Goal: Information Seeking & Learning: Learn about a topic

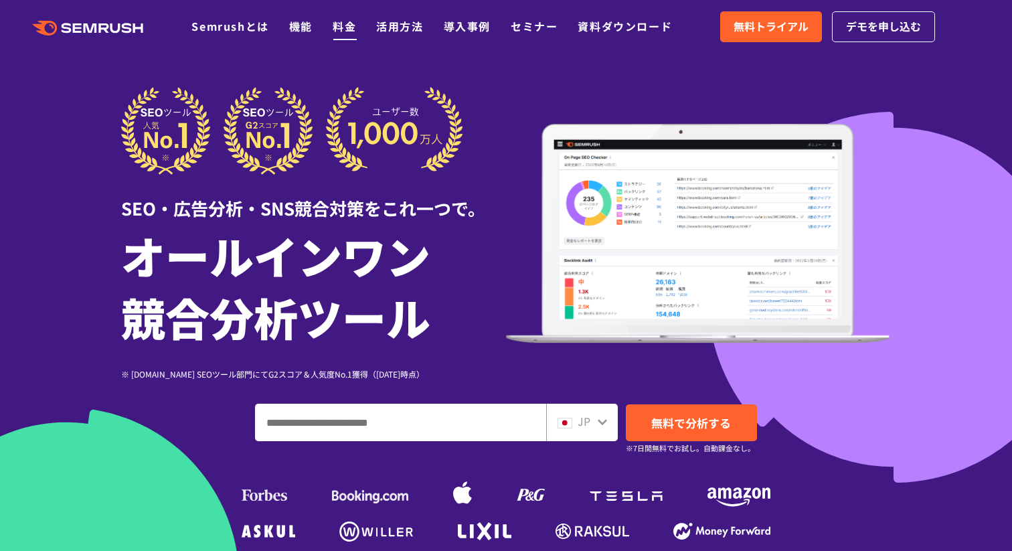
click at [337, 33] on link "料金" at bounding box center [344, 26] width 23 height 16
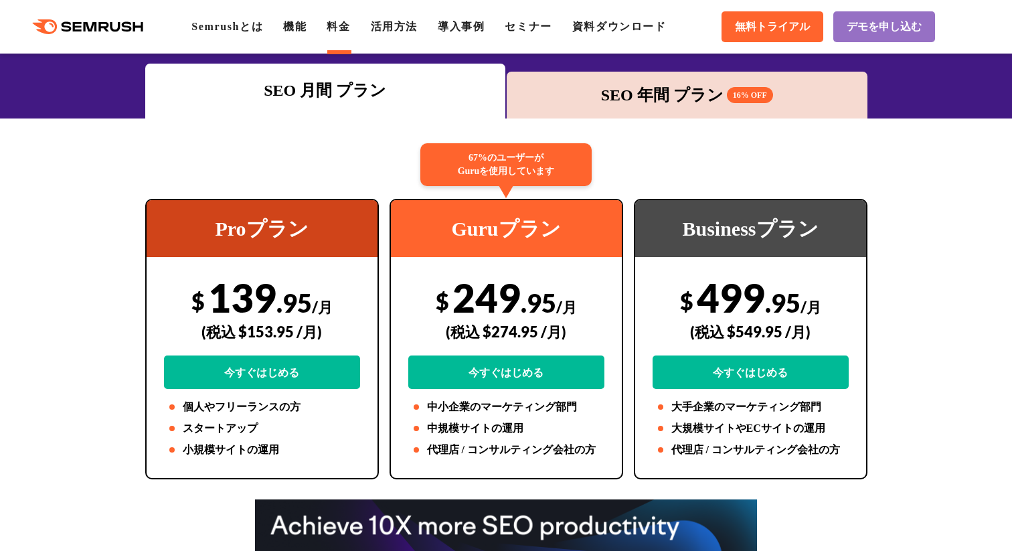
scroll to position [188, 0]
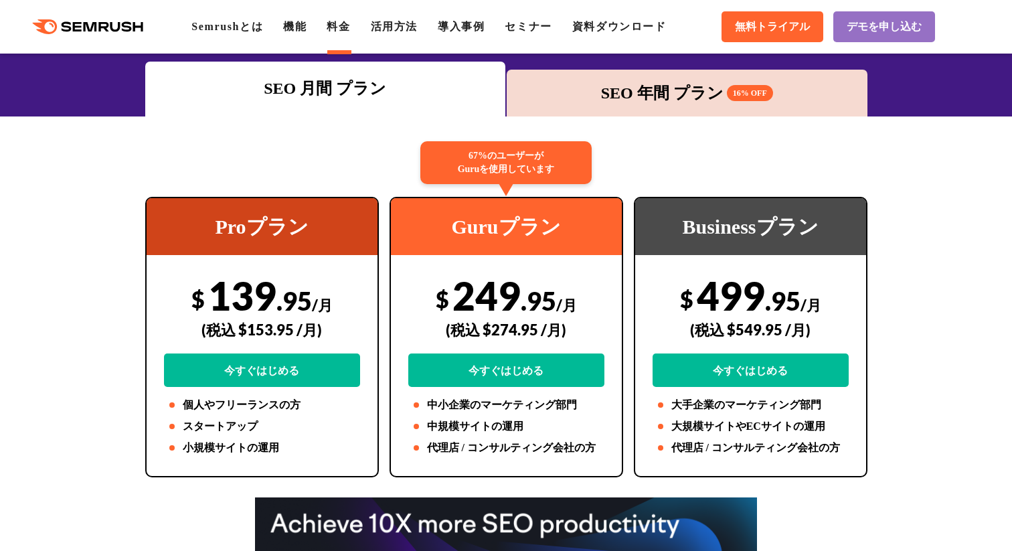
click at [573, 85] on div "SEO 年間 プラン 16% OFF" at bounding box center [686, 93] width 347 height 24
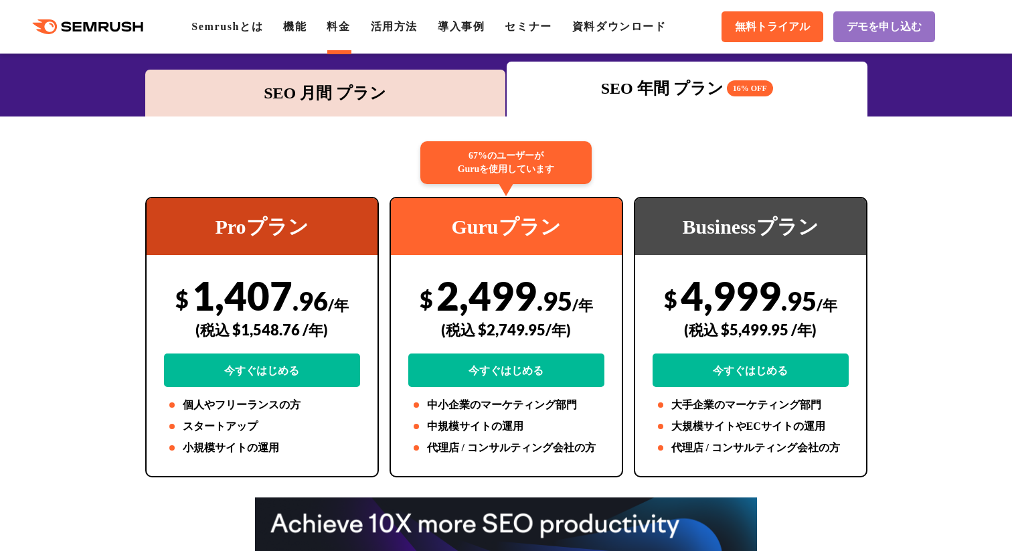
click at [427, 90] on div "SEO 月間 プラン" at bounding box center [325, 93] width 347 height 24
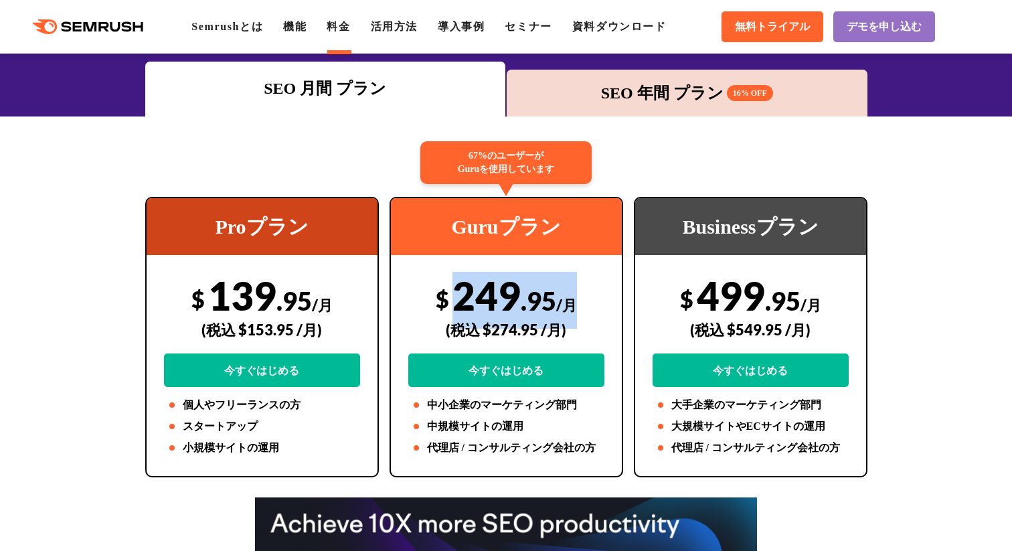
drag, startPoint x: 451, startPoint y: 302, endPoint x: 569, endPoint y: 302, distance: 117.7
click at [569, 302] on div "$ 249 .95 /月 (税込 $274.95 /月) 今すぐはじめる" at bounding box center [506, 329] width 196 height 115
click at [531, 300] on span ".95" at bounding box center [538, 300] width 35 height 31
click at [549, 302] on span ".95" at bounding box center [538, 300] width 35 height 31
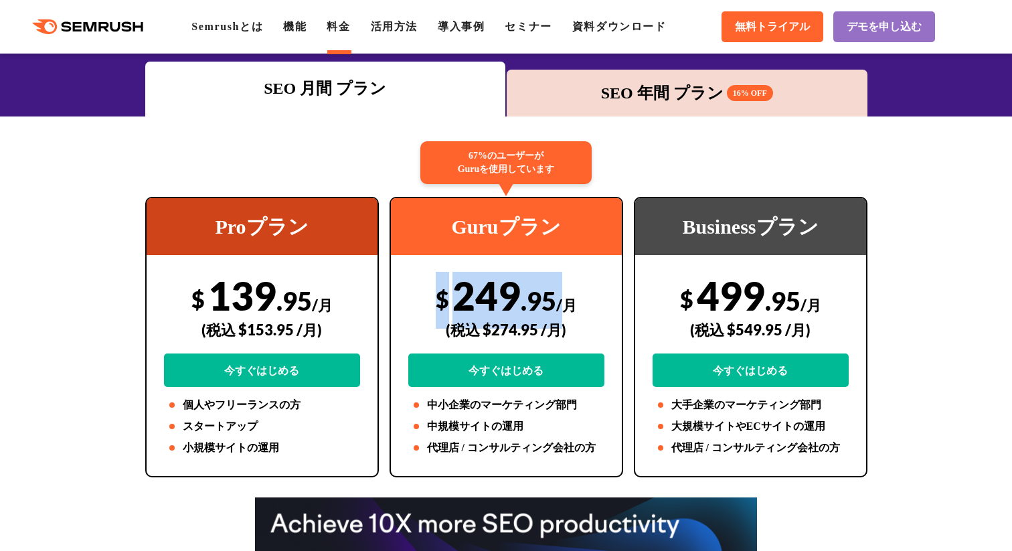
drag, startPoint x: 549, startPoint y: 302, endPoint x: 431, endPoint y: 300, distance: 118.4
click at [431, 300] on div "$ 249 .95 /月 (税込 $274.95 /月) 今すぐはじめる" at bounding box center [506, 329] width 196 height 115
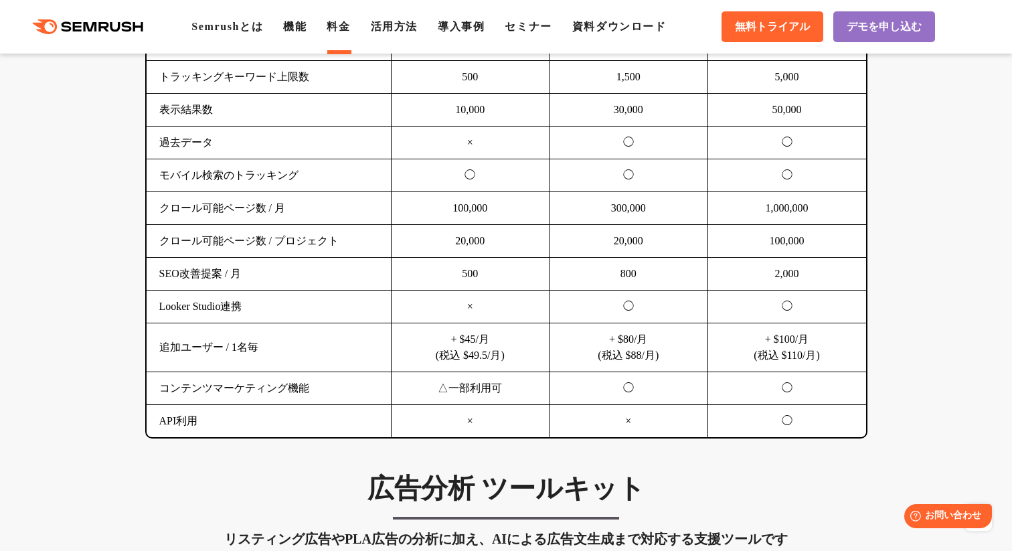
scroll to position [1010, 0]
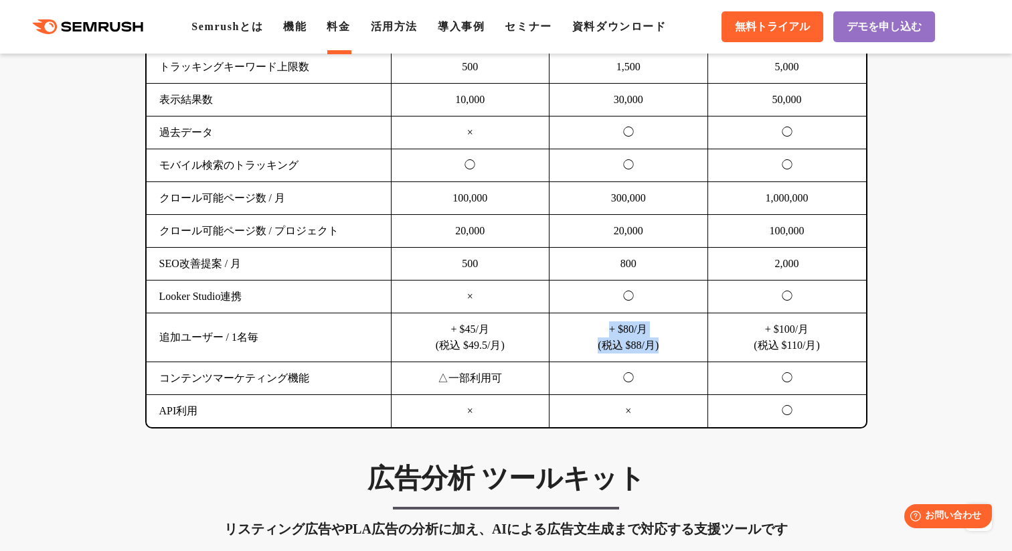
drag, startPoint x: 599, startPoint y: 330, endPoint x: 673, endPoint y: 347, distance: 75.6
click at [673, 347] on td "+ $80/月 (税込 $88/月)" at bounding box center [628, 337] width 159 height 49
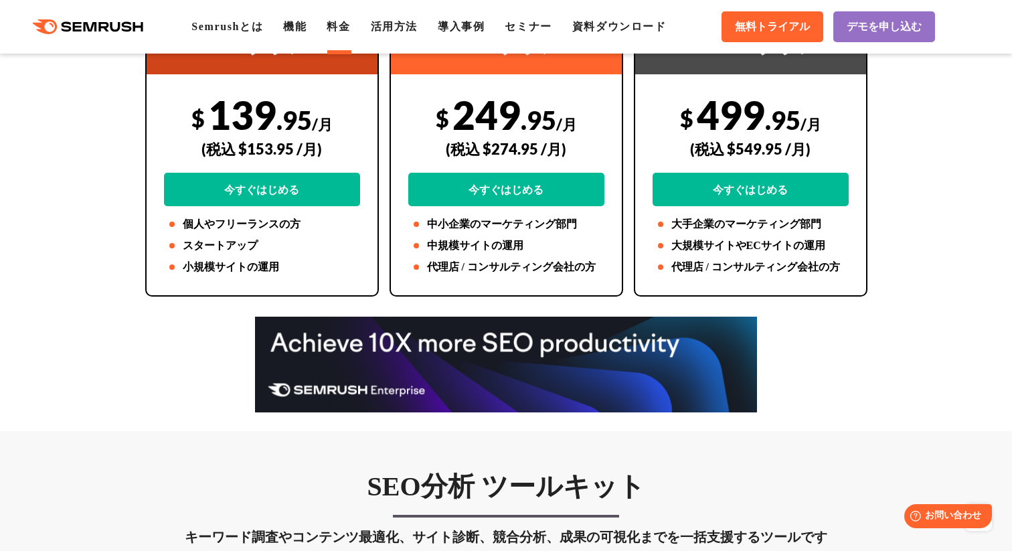
scroll to position [149, 0]
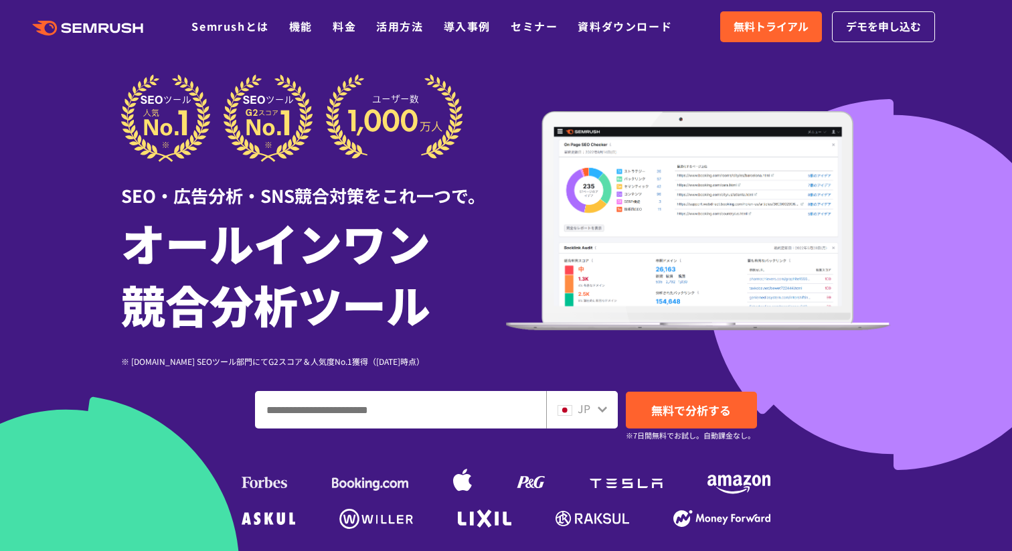
scroll to position [14, 0]
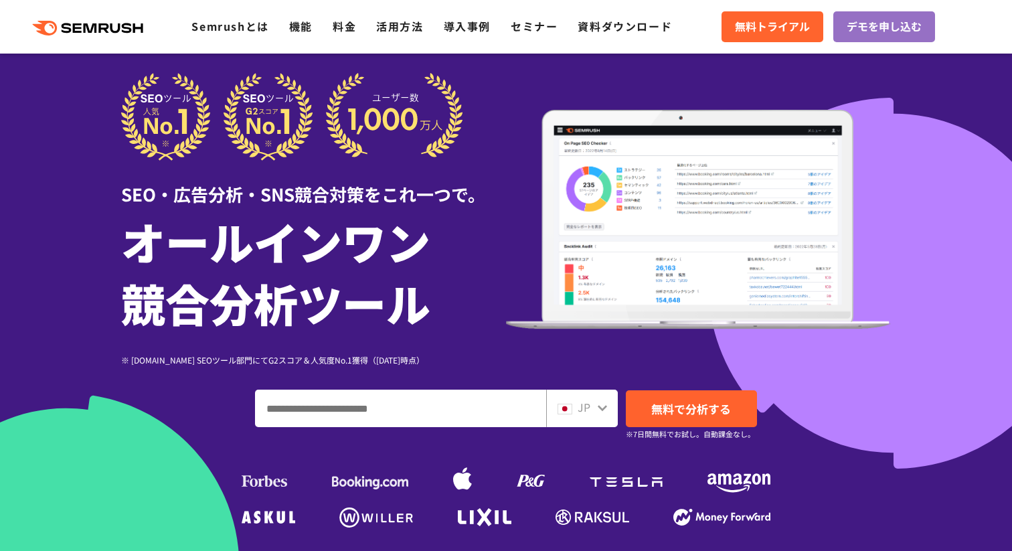
click at [403, 411] on input "ドメイン、キーワードまたはURLを入力してください" at bounding box center [401, 408] width 290 height 36
click at [403, 407] on input "ドメイン、キーワードまたはURLを入力してください" at bounding box center [401, 408] width 290 height 36
paste input "**********"
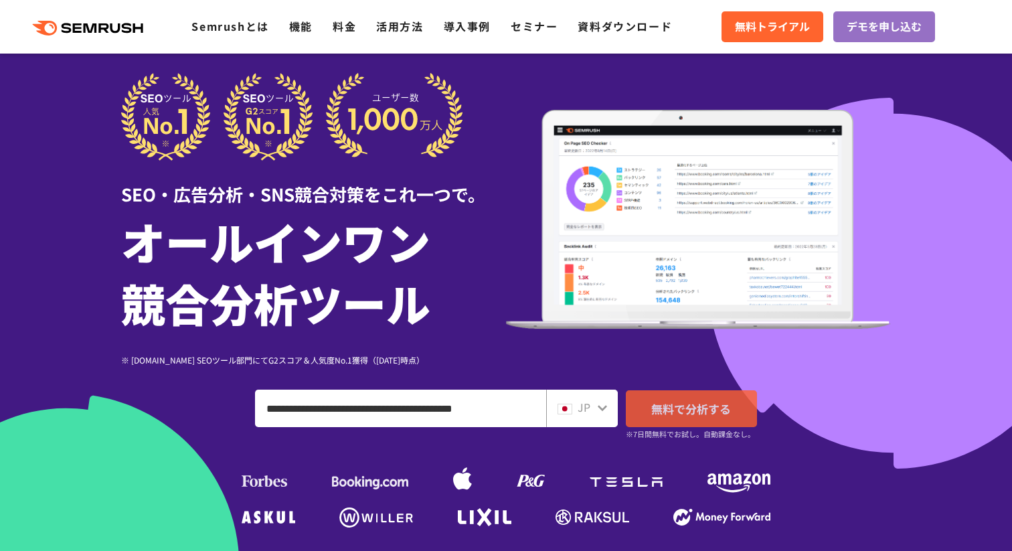
type input "**********"
click at [725, 397] on link "無料で分析する" at bounding box center [691, 408] width 131 height 37
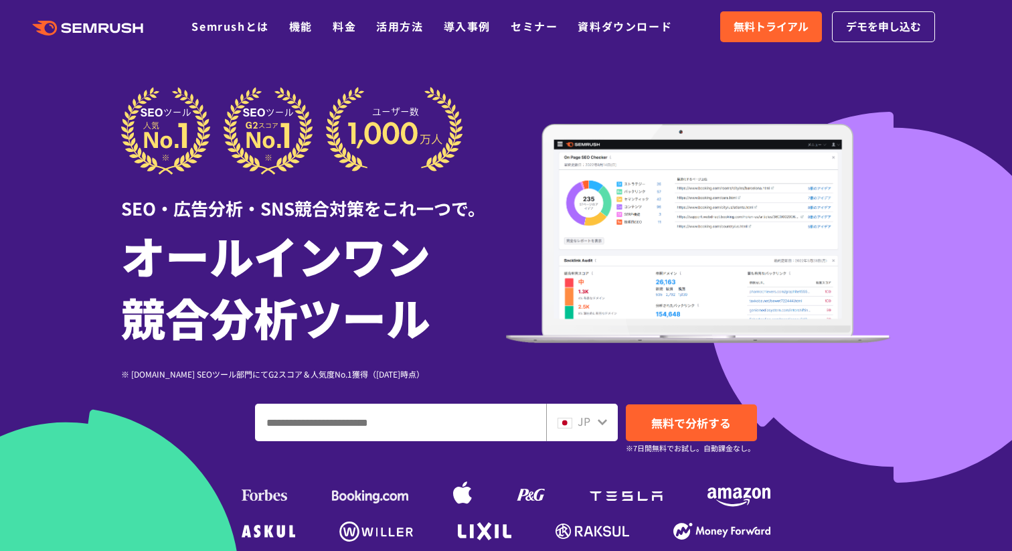
click at [474, 432] on input "ドメイン、キーワードまたはURLを入力してください" at bounding box center [401, 422] width 290 height 36
paste input "**********"
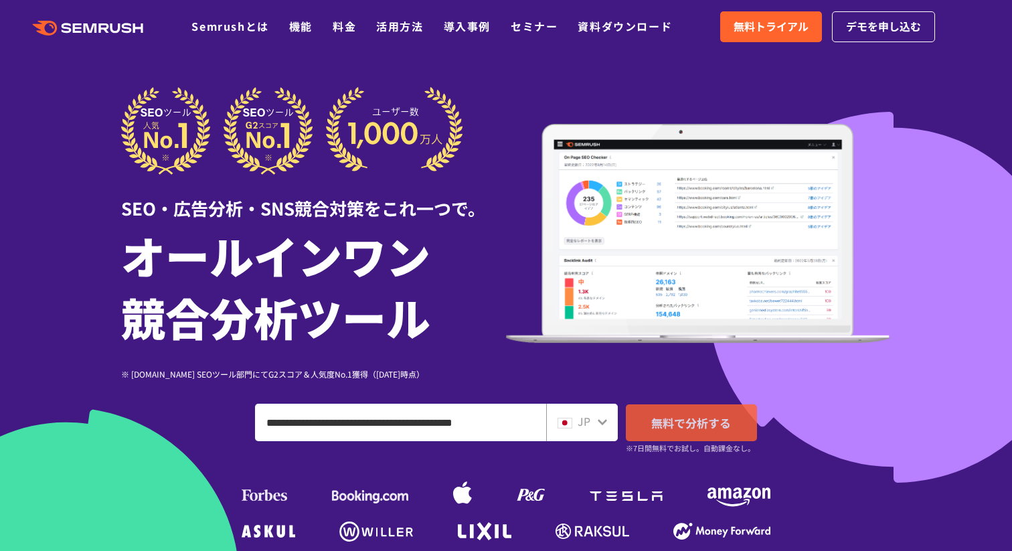
type input "**********"
click at [656, 420] on span "無料で分析する" at bounding box center [691, 422] width 80 height 17
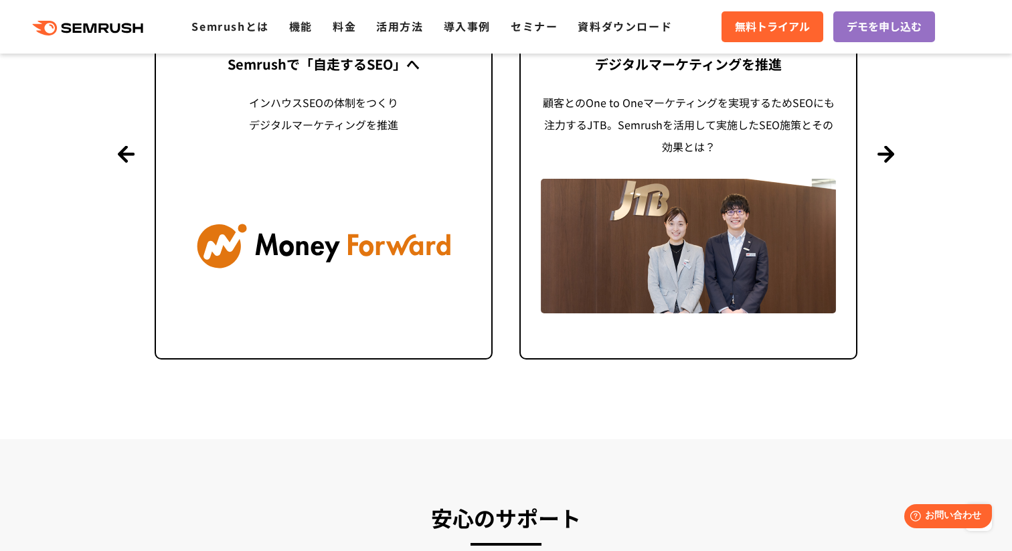
scroll to position [3645, 0]
